Goal: Task Accomplishment & Management: Complete application form

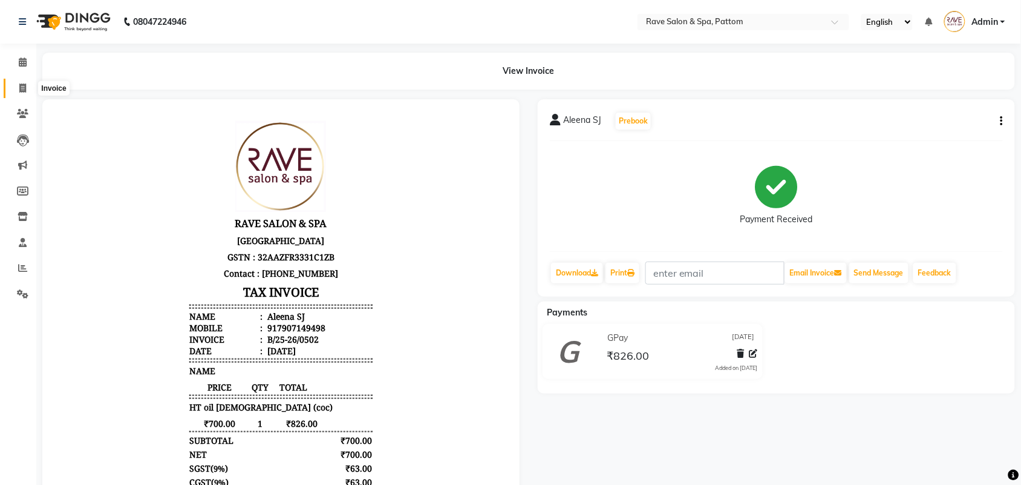
click at [24, 83] on icon at bounding box center [22, 87] width 7 height 9
select select "service"
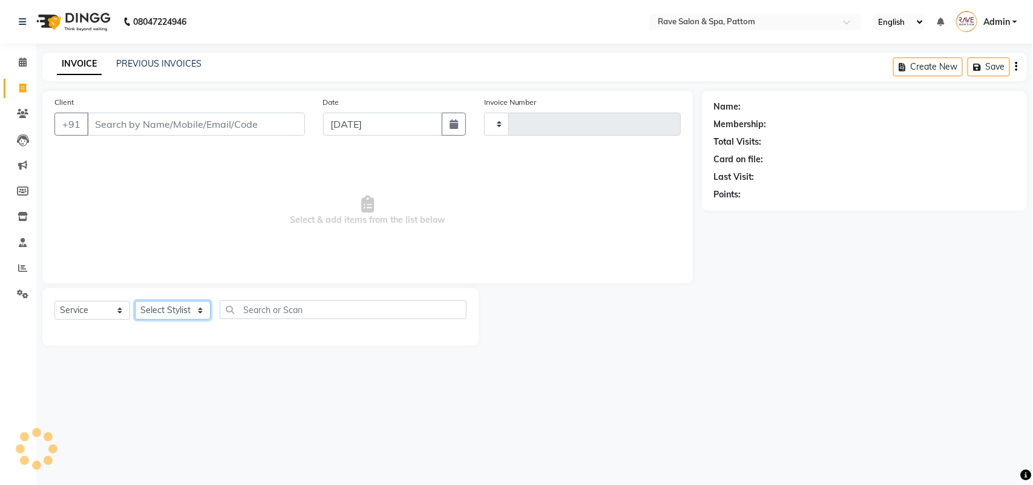
click at [168, 303] on select "Select Stylist" at bounding box center [173, 310] width 76 height 19
click at [169, 309] on select "Select Stylist" at bounding box center [173, 310] width 76 height 19
type input "0503"
select select "3587"
click at [169, 309] on select "Select Stylist" at bounding box center [173, 310] width 76 height 19
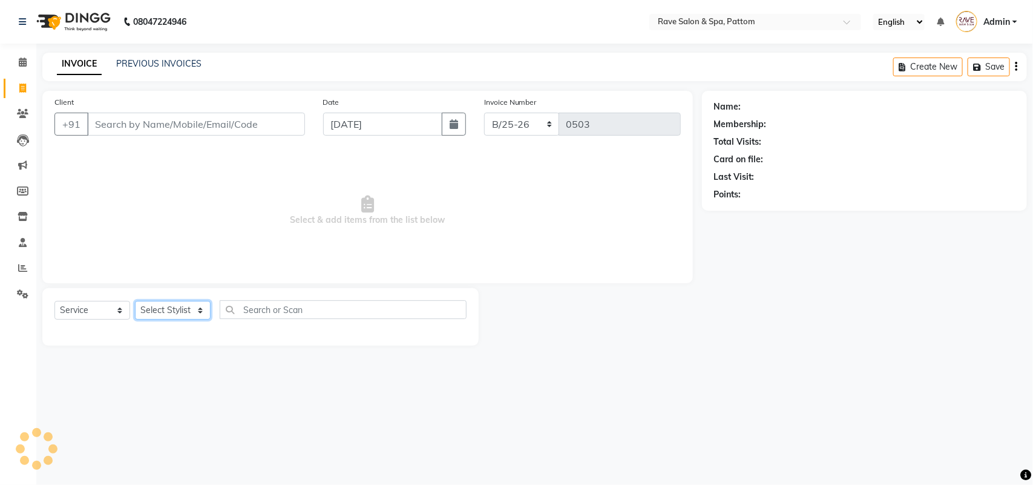
click at [161, 312] on select "Select Stylist" at bounding box center [173, 310] width 76 height 19
click at [161, 309] on select "Select Stylist" at bounding box center [173, 310] width 76 height 19
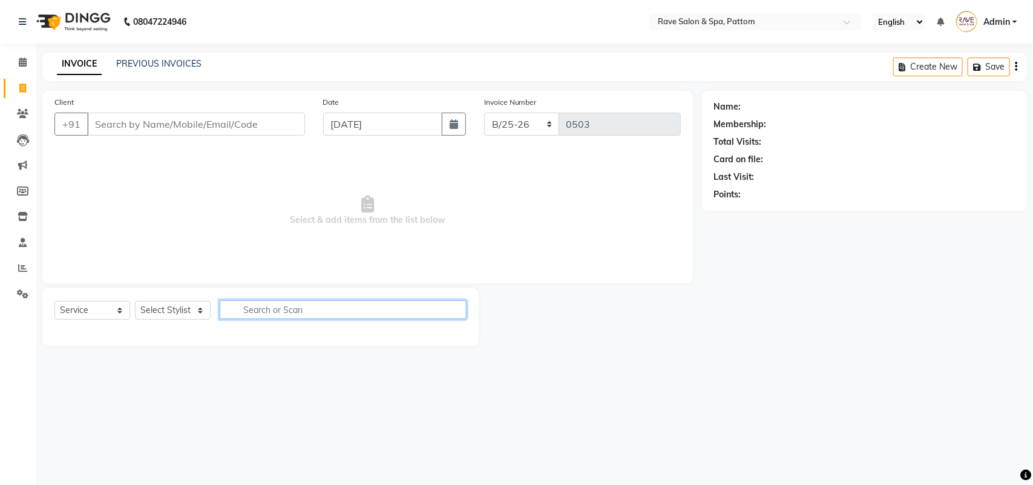
click at [289, 304] on input "text" at bounding box center [343, 309] width 247 height 19
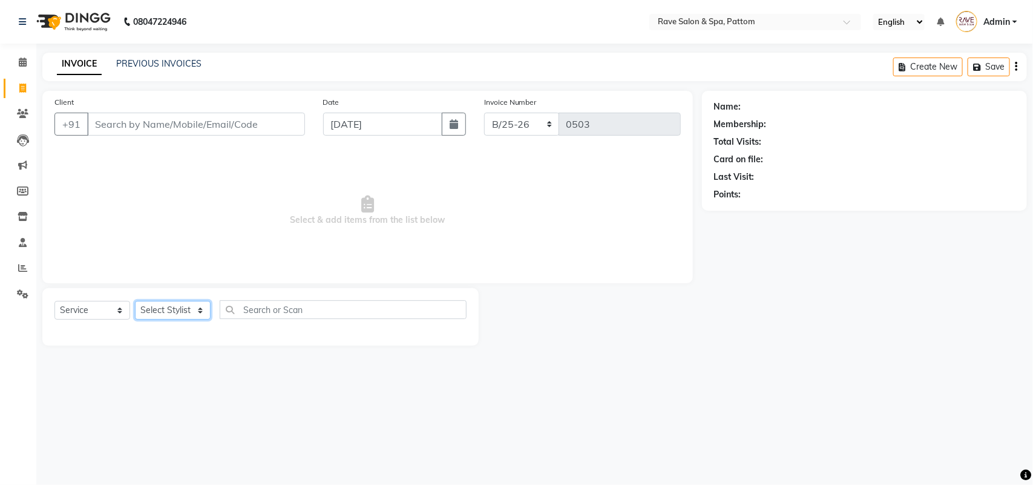
click at [165, 309] on select "Select Stylist" at bounding box center [173, 310] width 76 height 19
select select "86200"
click at [135, 301] on select "Select Stylist Amal [PERSON_NAME] [PERSON_NAME] [PERSON_NAME] [PERSON_NAME] [PE…" at bounding box center [173, 310] width 76 height 19
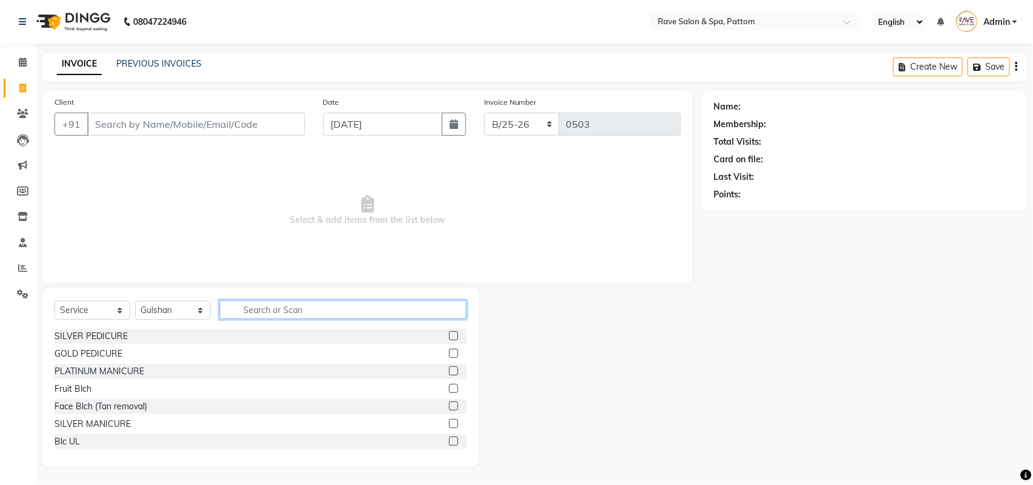
click at [270, 304] on input "text" at bounding box center [343, 309] width 247 height 19
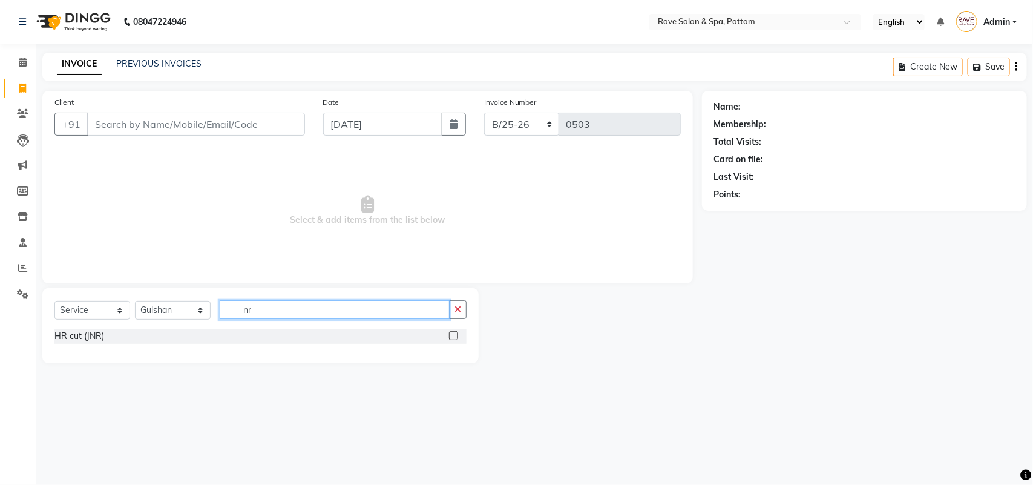
type input "n"
type input "br"
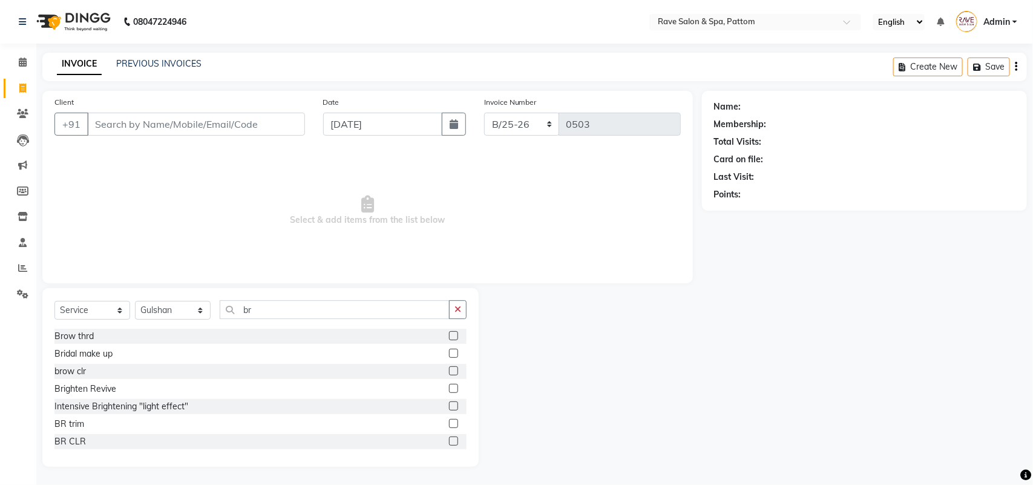
click at [449, 339] on label at bounding box center [453, 335] width 9 height 9
click at [449, 339] on input "checkbox" at bounding box center [453, 336] width 8 height 8
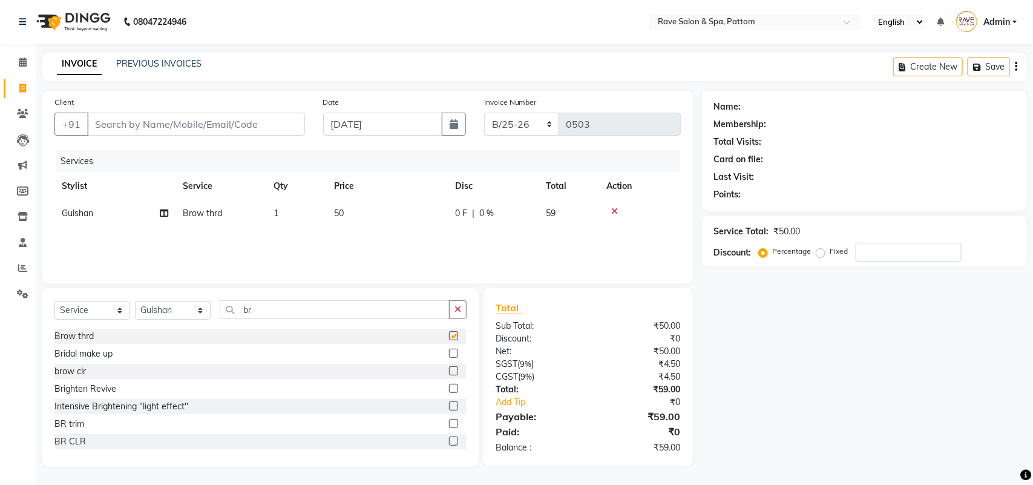
checkbox input "false"
click at [186, 124] on input "Client" at bounding box center [196, 124] width 218 height 23
type input "c"
type input "0"
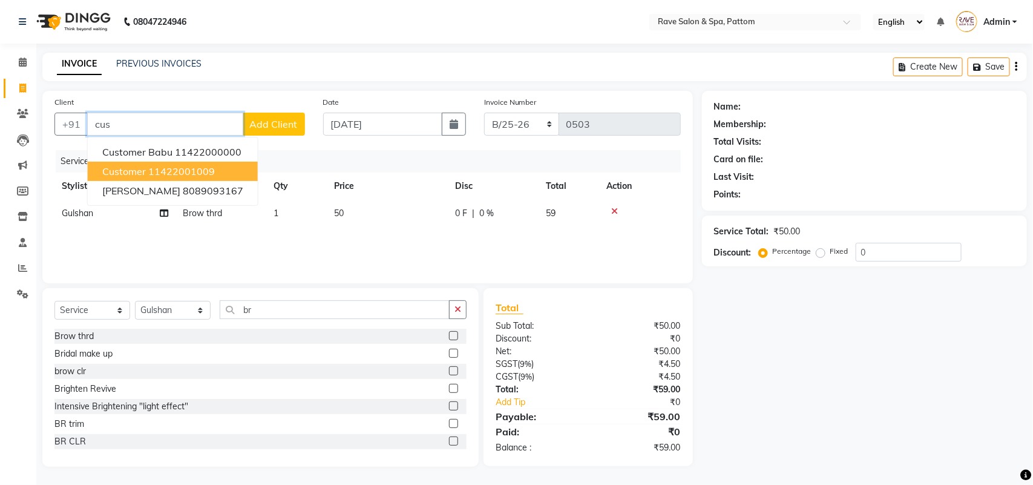
click at [151, 168] on ngb-highlight "11422001009" at bounding box center [181, 171] width 67 height 12
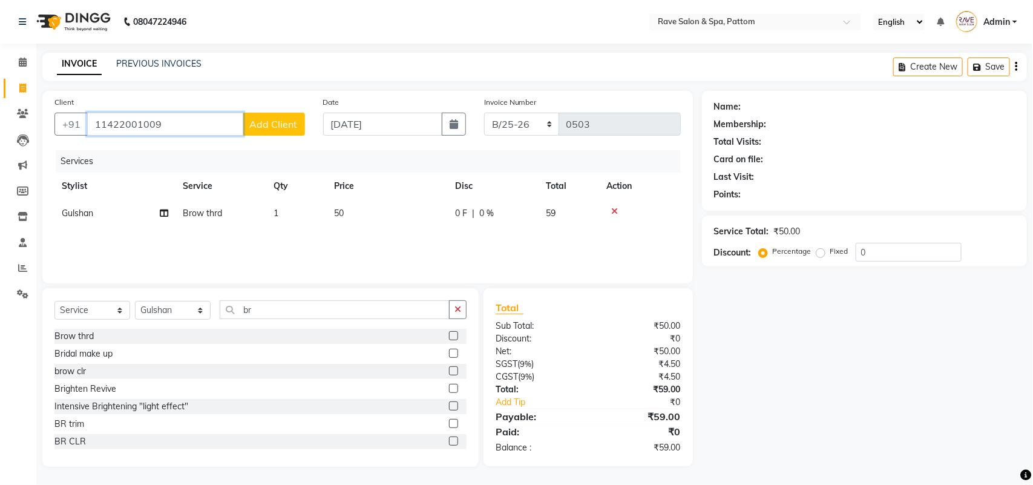
type input "11422001009"
click at [888, 244] on input "0" at bounding box center [909, 252] width 106 height 19
click at [918, 261] on input "number" at bounding box center [909, 252] width 106 height 19
click at [863, 253] on input "number" at bounding box center [909, 252] width 106 height 19
click at [615, 211] on icon at bounding box center [614, 211] width 7 height 8
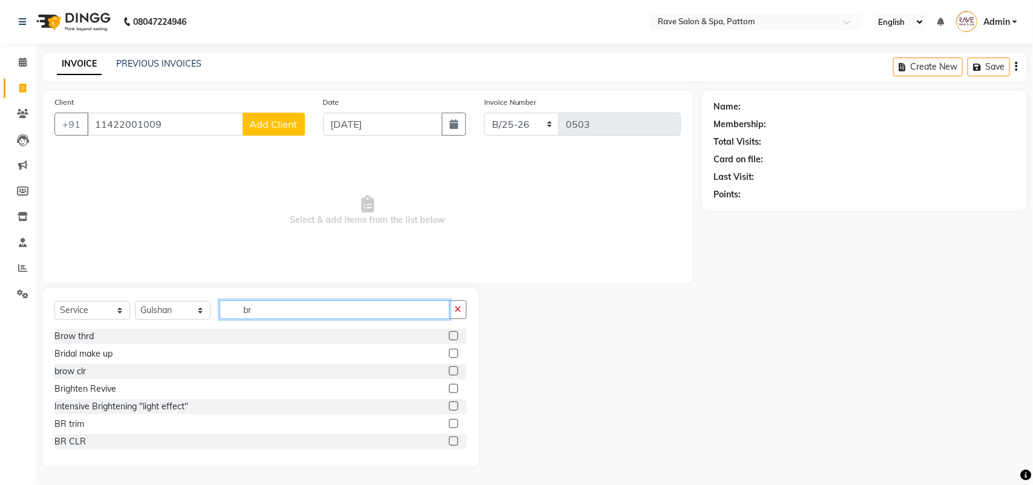
click at [347, 306] on input "br" at bounding box center [335, 309] width 230 height 19
click at [449, 334] on label at bounding box center [453, 335] width 9 height 9
click at [449, 334] on input "checkbox" at bounding box center [453, 336] width 8 height 8
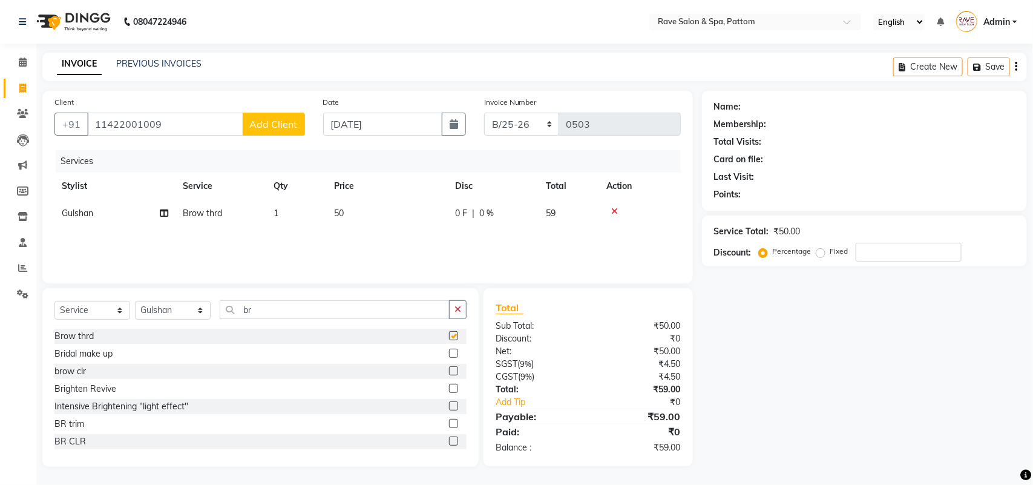
checkbox input "false"
click at [891, 253] on input "number" at bounding box center [909, 252] width 106 height 19
click at [289, 122] on span "Add Client" at bounding box center [274, 124] width 48 height 12
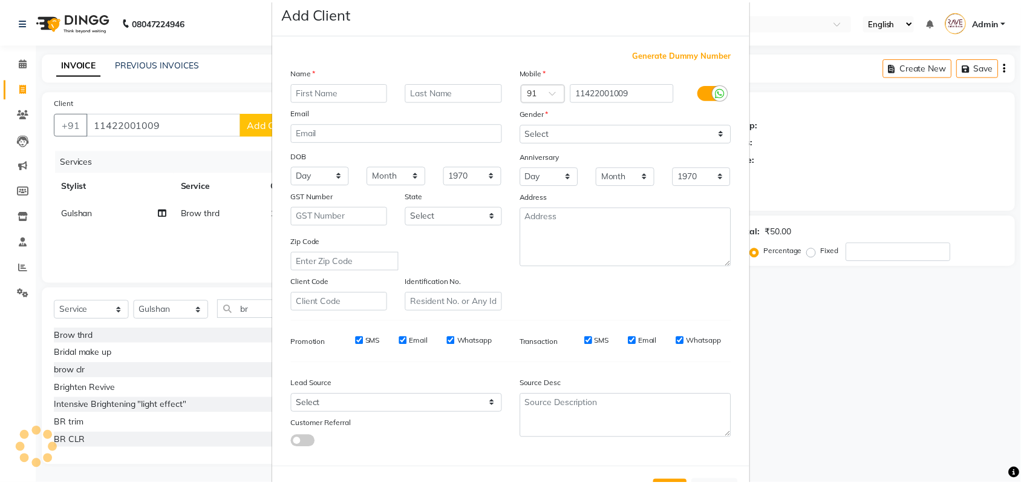
scroll to position [70, 0]
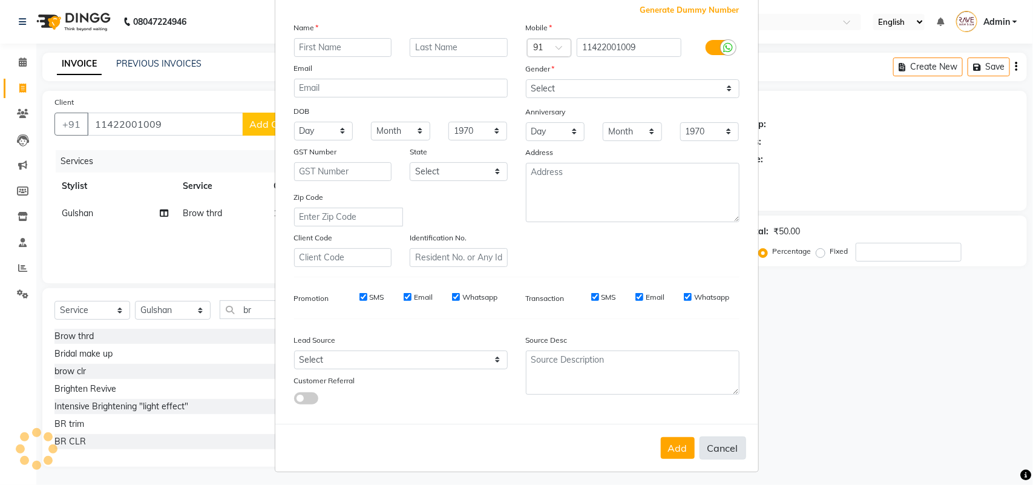
click at [707, 437] on button "Cancel" at bounding box center [722, 447] width 47 height 23
select select
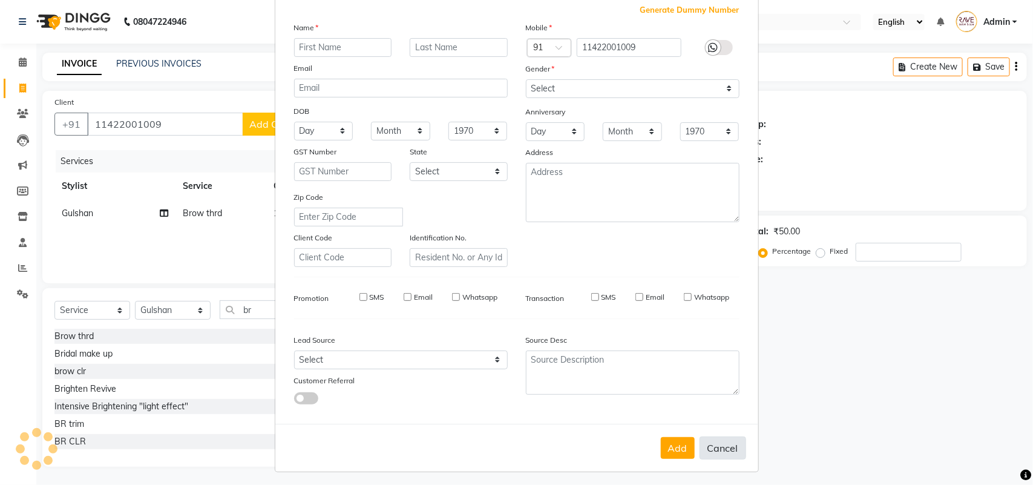
select select
checkbox input "false"
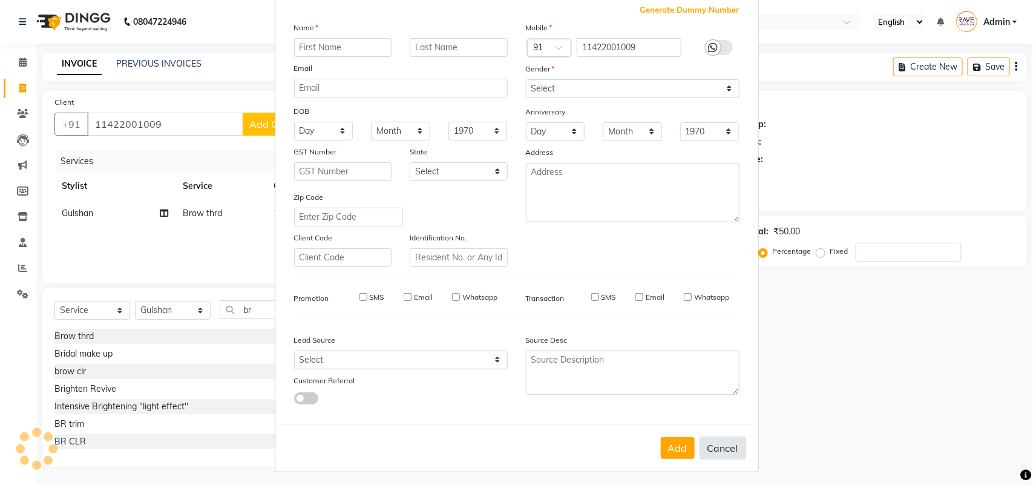
checkbox input "false"
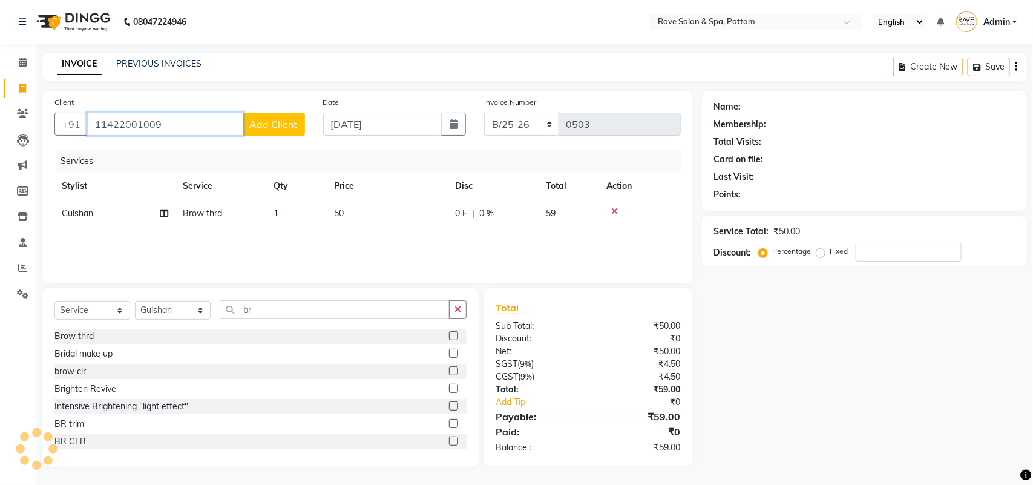
drag, startPoint x: 186, startPoint y: 134, endPoint x: 0, endPoint y: 142, distance: 185.9
click at [0, 142] on app-home "08047224946 Select Location × Rave Salon & Spa, Pattom English ENGLISH Español …" at bounding box center [516, 242] width 1033 height 485
type input "c"
type input "0"
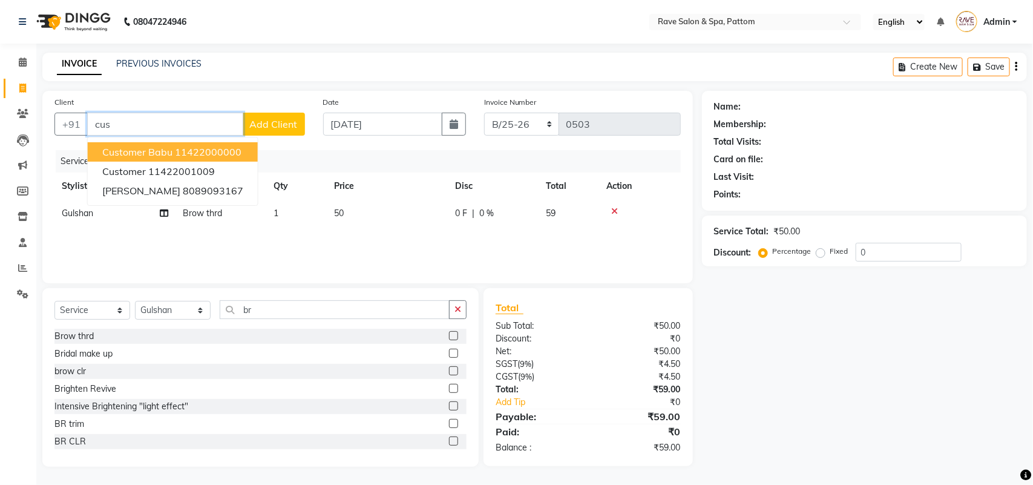
click at [203, 151] on ngb-highlight "11422000000" at bounding box center [208, 152] width 67 height 12
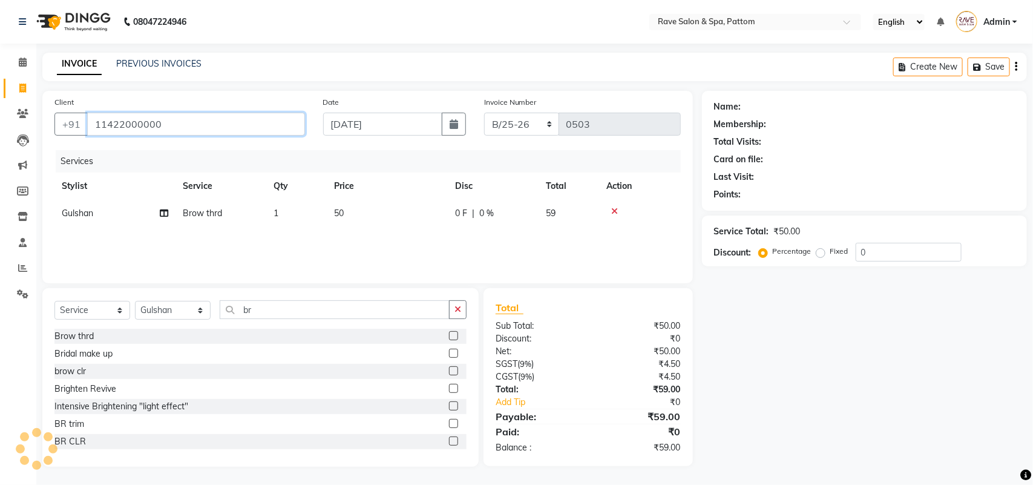
type input "11422000000"
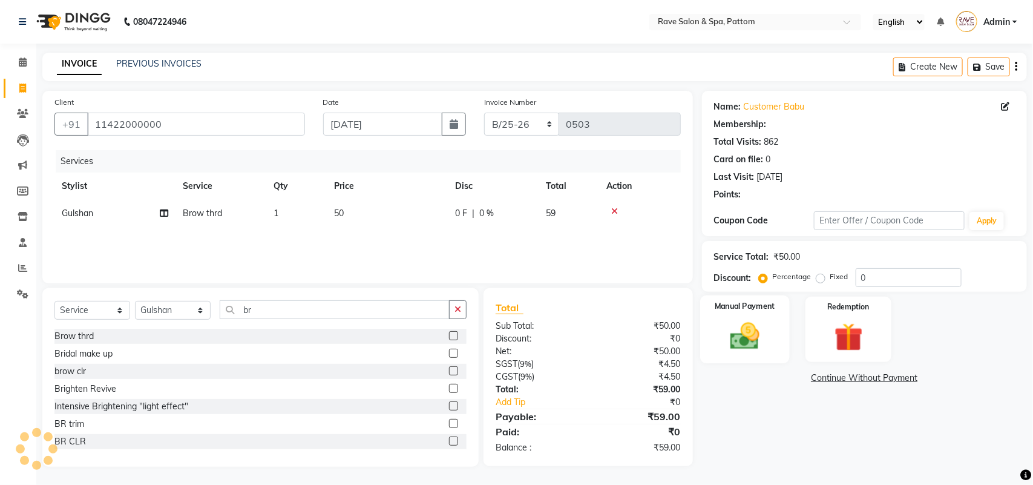
click at [767, 327] on img at bounding box center [745, 336] width 48 height 34
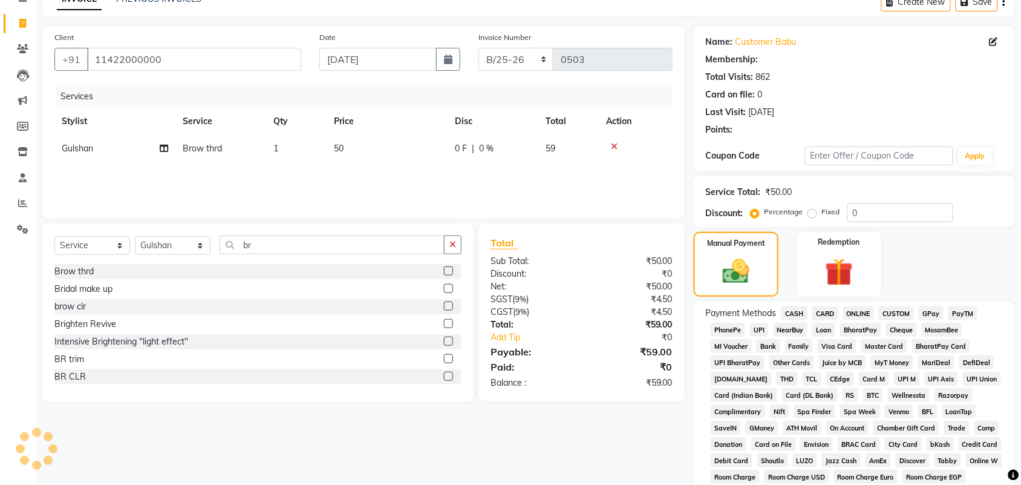
scroll to position [151, 0]
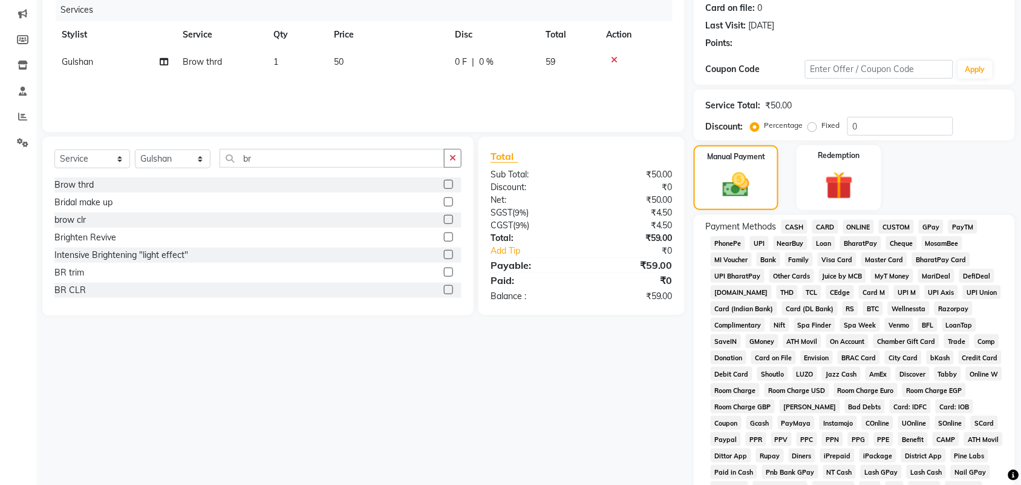
click at [934, 227] on span "GPay" at bounding box center [931, 227] width 25 height 14
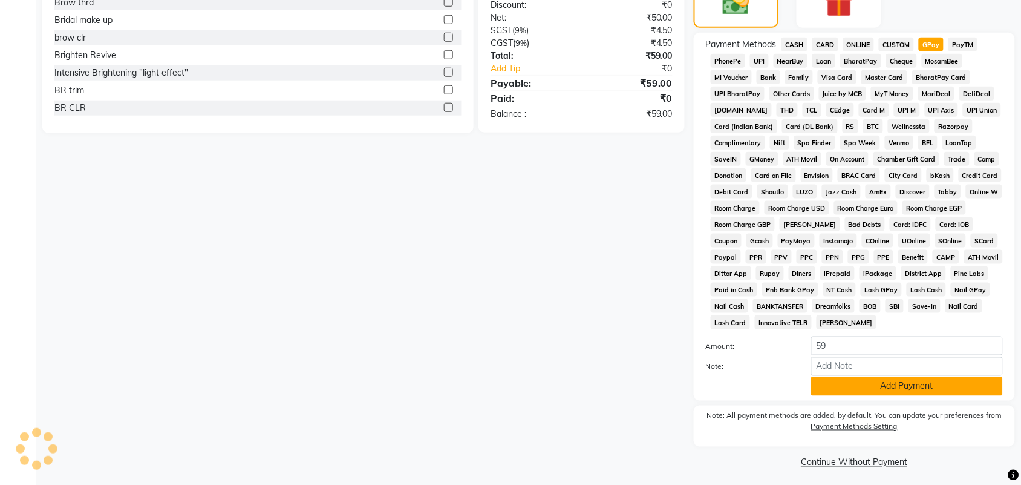
scroll to position [337, 0]
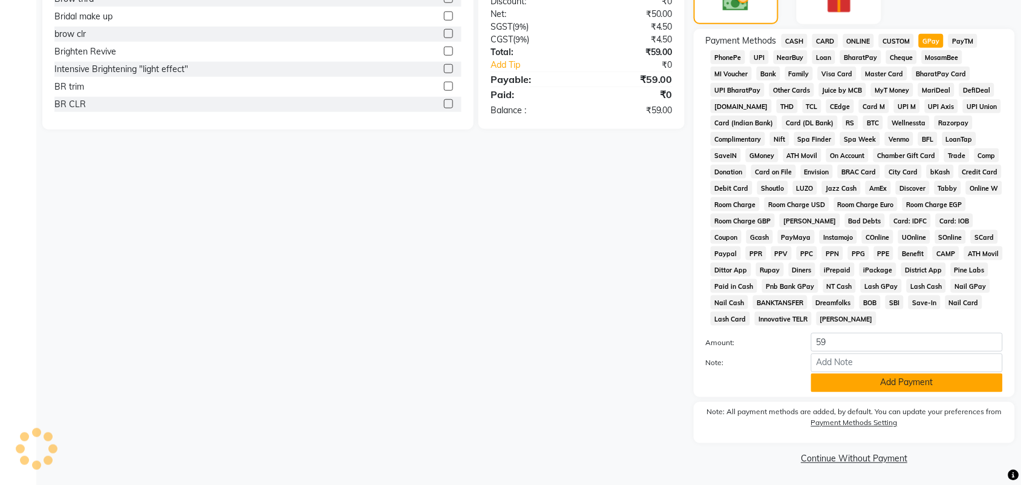
click at [895, 377] on button "Add Payment" at bounding box center [907, 382] width 192 height 19
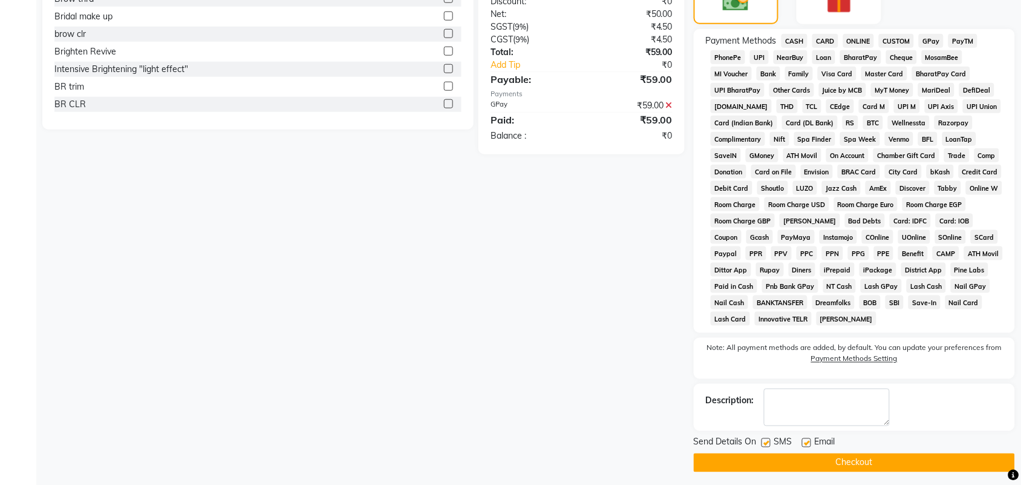
click at [834, 464] on button "Checkout" at bounding box center [854, 462] width 321 height 19
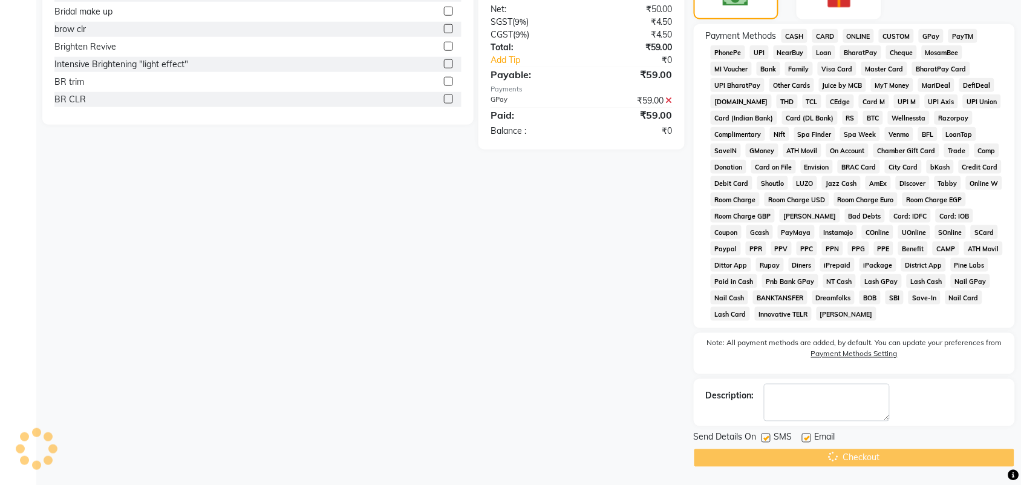
scroll to position [342, 0]
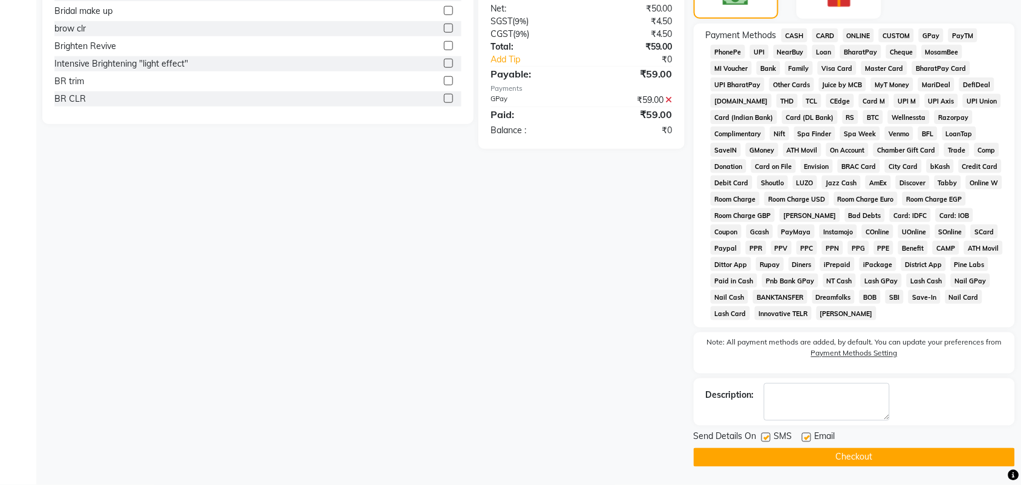
click at [797, 460] on button "Checkout" at bounding box center [854, 457] width 321 height 19
click at [799, 463] on button "Checkout" at bounding box center [854, 457] width 321 height 19
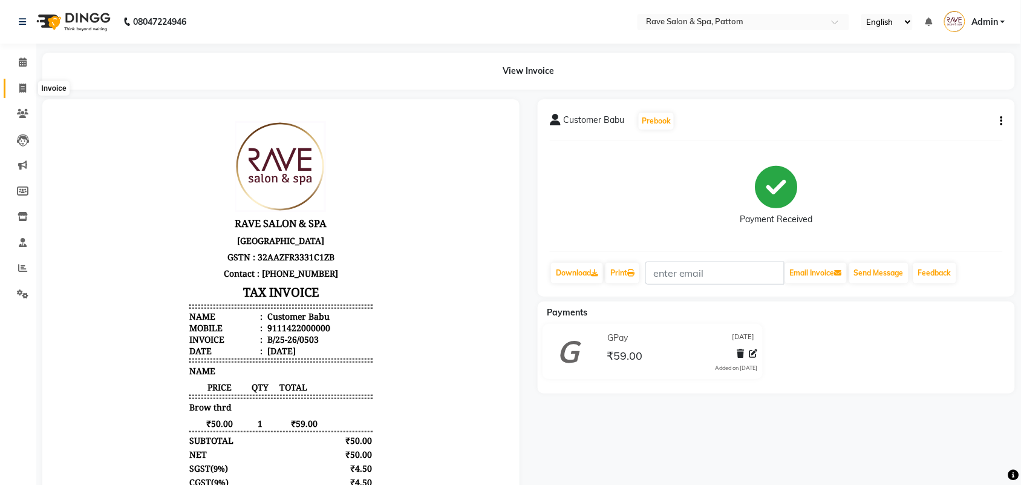
click at [25, 91] on icon at bounding box center [22, 87] width 7 height 9
select select "service"
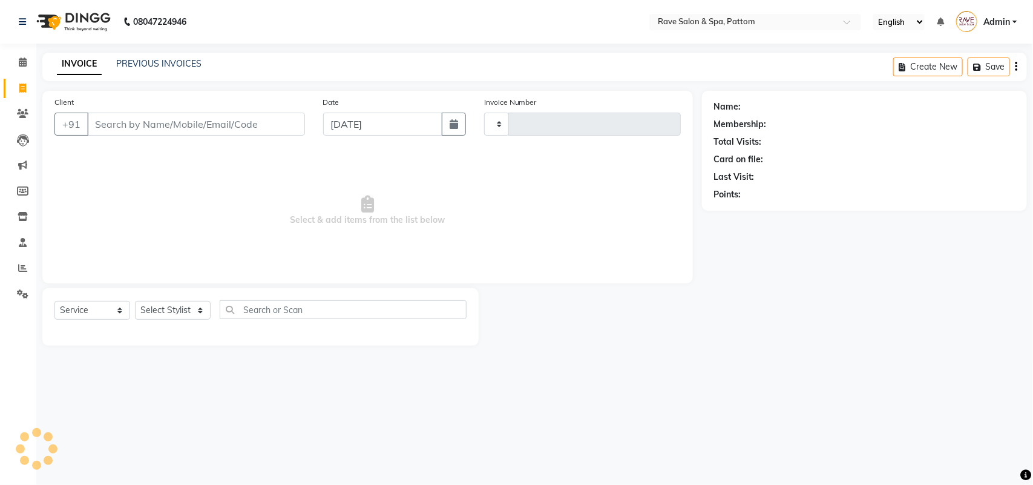
type input "0504"
select select "3587"
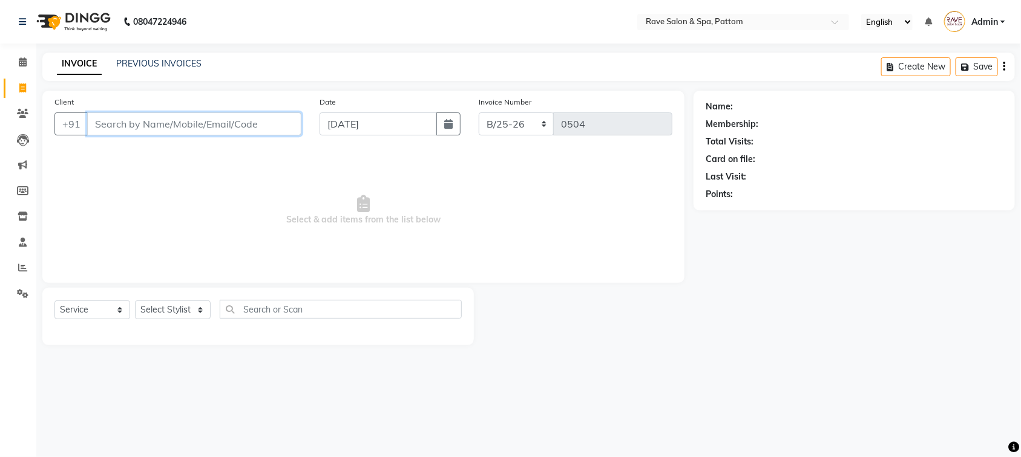
click at [165, 130] on input "Client" at bounding box center [194, 124] width 214 height 23
click at [237, 129] on input "Client" at bounding box center [194, 124] width 214 height 23
